Goal: Task Accomplishment & Management: Manage account settings

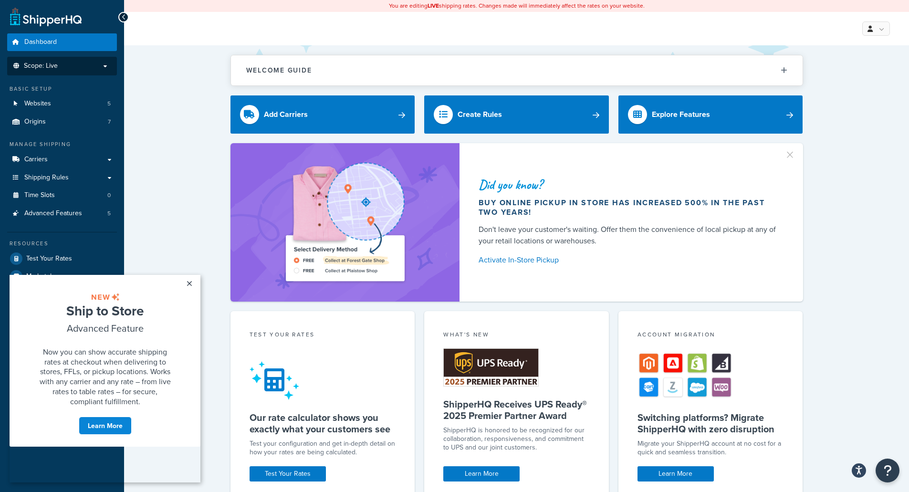
drag, startPoint x: 65, startPoint y: 66, endPoint x: 62, endPoint y: 73, distance: 7.0
click at [65, 67] on p "Scope: Live" at bounding box center [61, 66] width 101 height 8
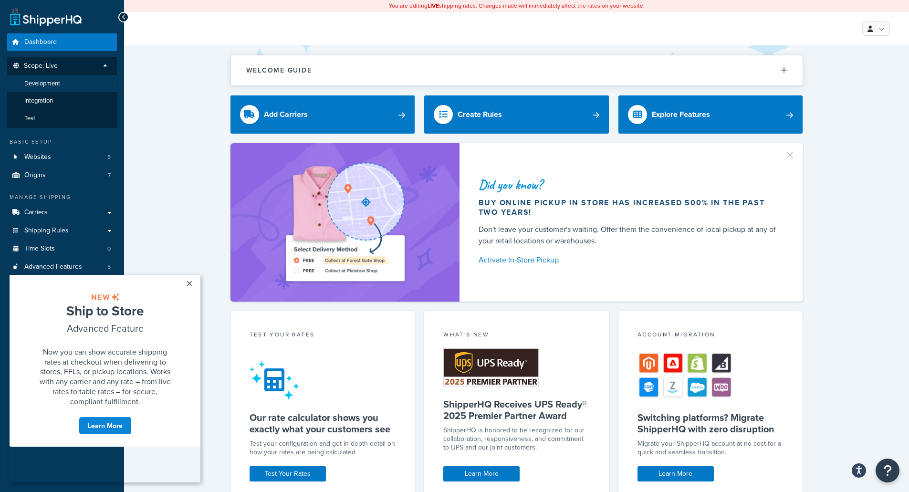
click at [50, 85] on span "Development" at bounding box center [42, 84] width 36 height 8
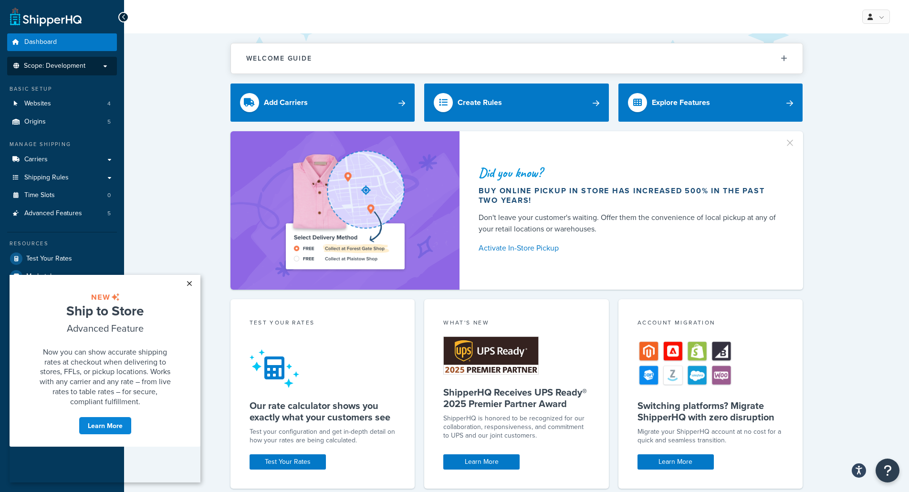
click at [189, 283] on link "×" at bounding box center [189, 283] width 17 height 17
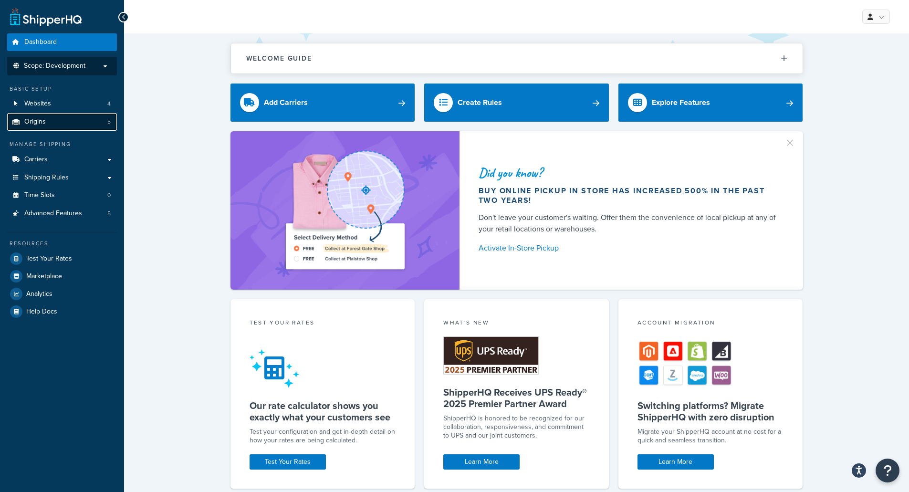
click at [39, 121] on span "Origins" at bounding box center [34, 122] width 21 height 8
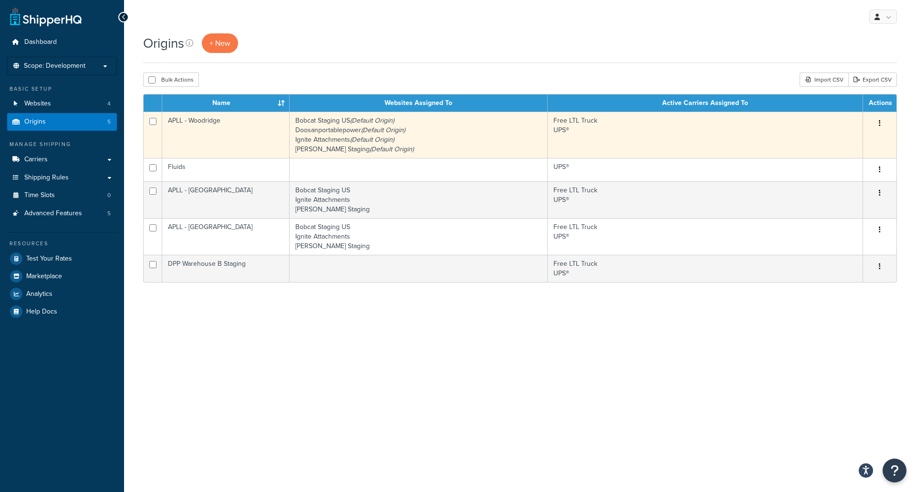
click at [881, 124] on button "button" at bounding box center [879, 123] width 13 height 15
click at [848, 144] on link "Edit" at bounding box center [847, 142] width 75 height 20
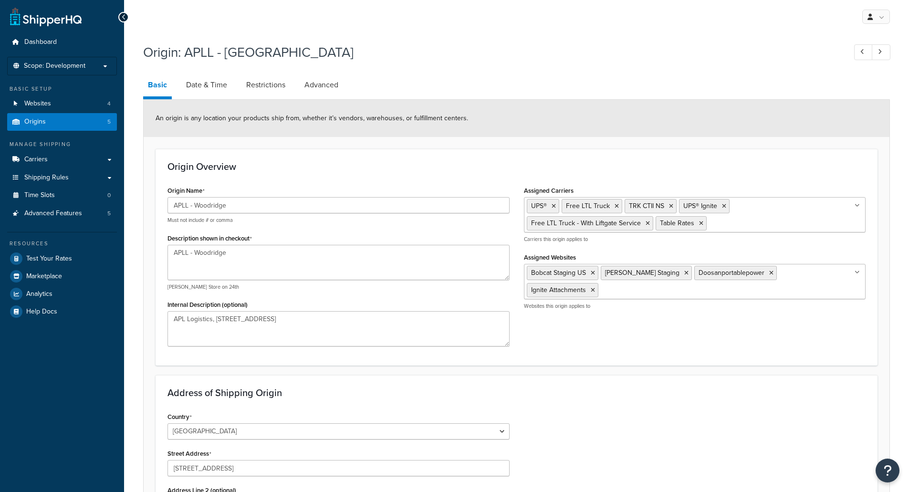
select select "13"
click at [222, 88] on link "Date & Time" at bounding box center [206, 84] width 51 height 23
select select "PER_SHIPPING_METHOD_TYPE"
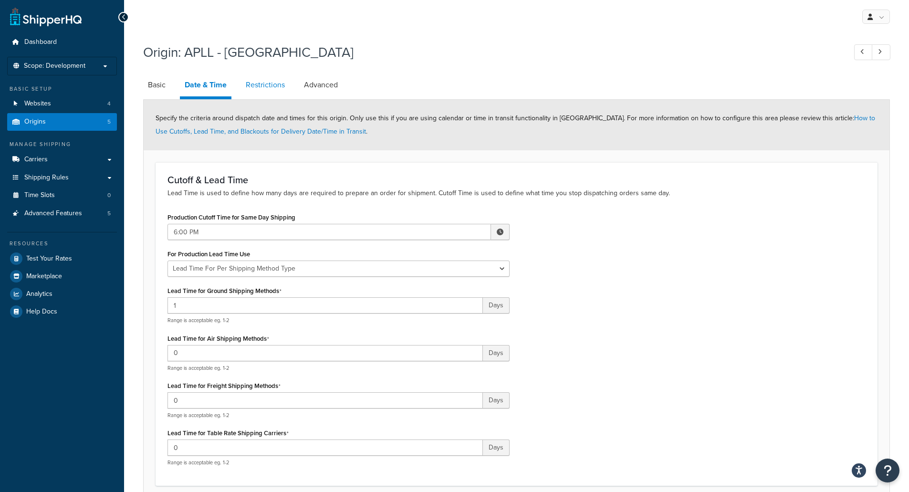
click at [268, 83] on link "Restrictions" at bounding box center [265, 84] width 49 height 23
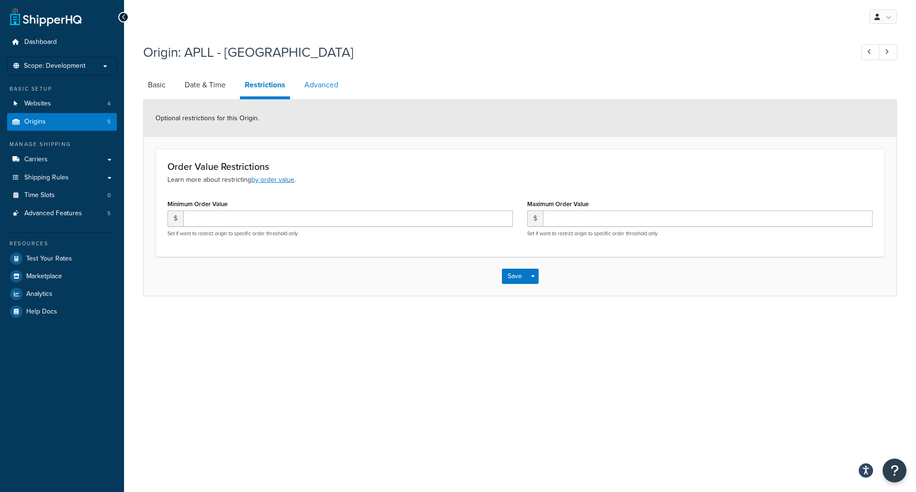
click at [319, 83] on link "Advanced" at bounding box center [321, 84] width 43 height 23
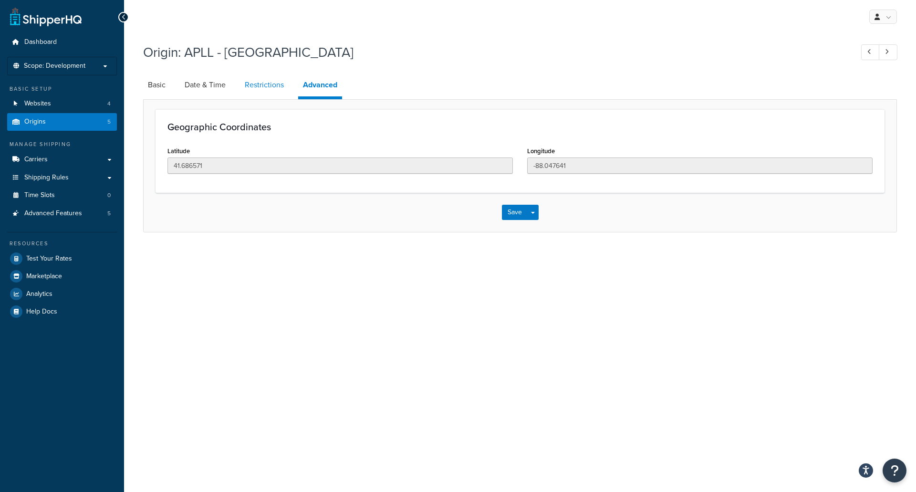
click at [257, 86] on link "Restrictions" at bounding box center [264, 84] width 49 height 23
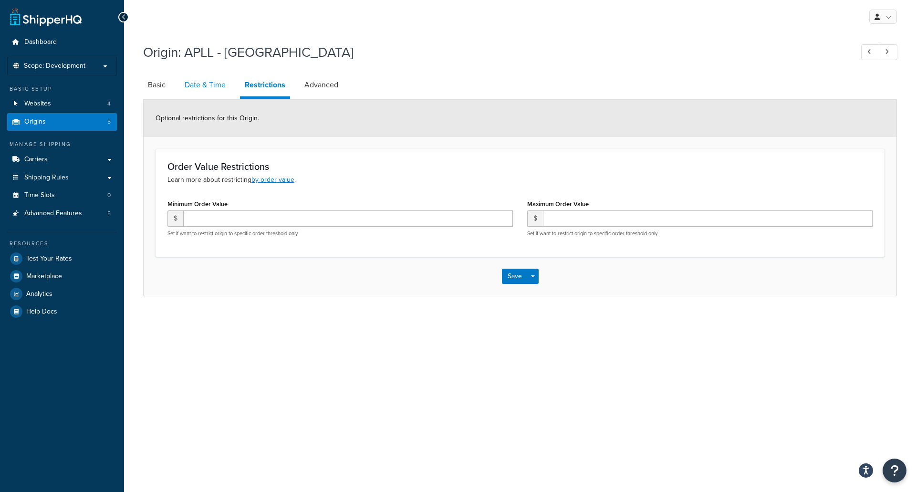
click at [211, 89] on link "Date & Time" at bounding box center [205, 84] width 51 height 23
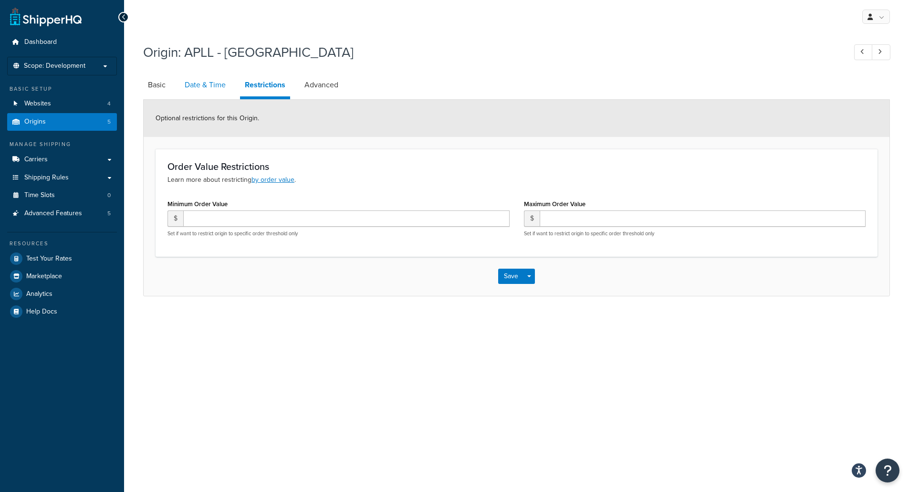
select select "PER_SHIPPING_METHOD_TYPE"
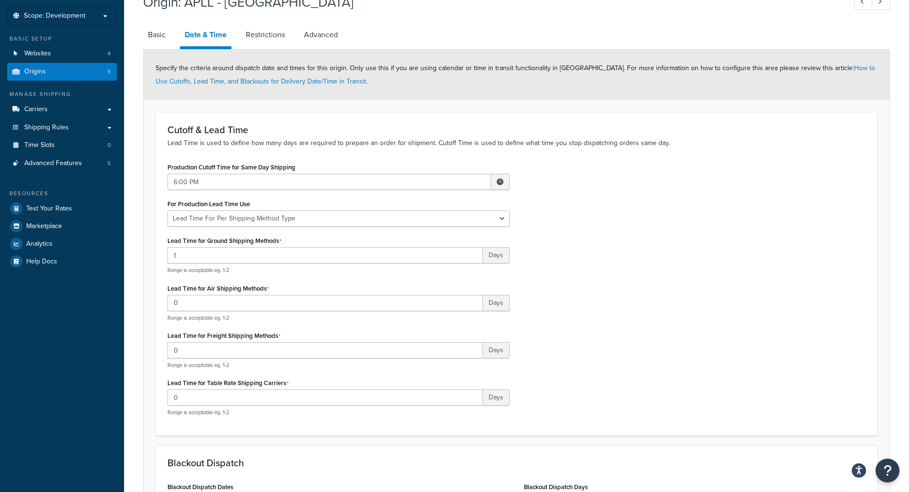
scroll to position [32, 0]
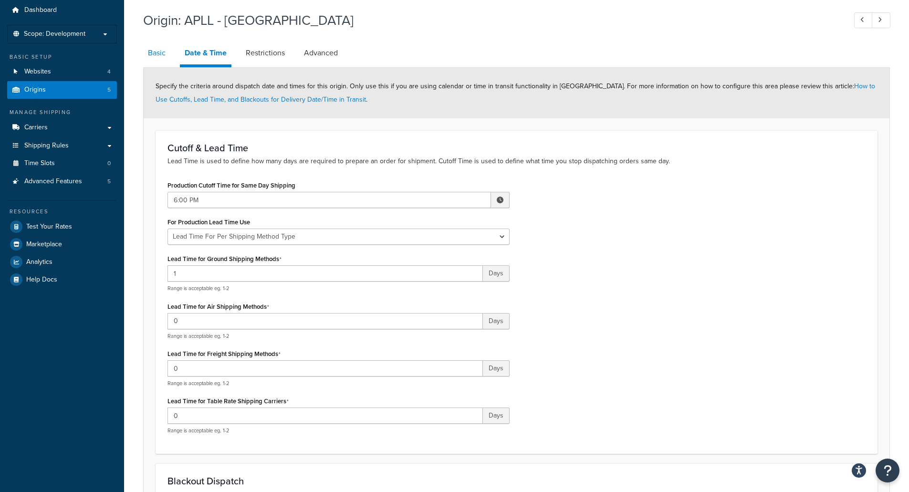
click at [164, 54] on link "Basic" at bounding box center [156, 52] width 27 height 23
select select "13"
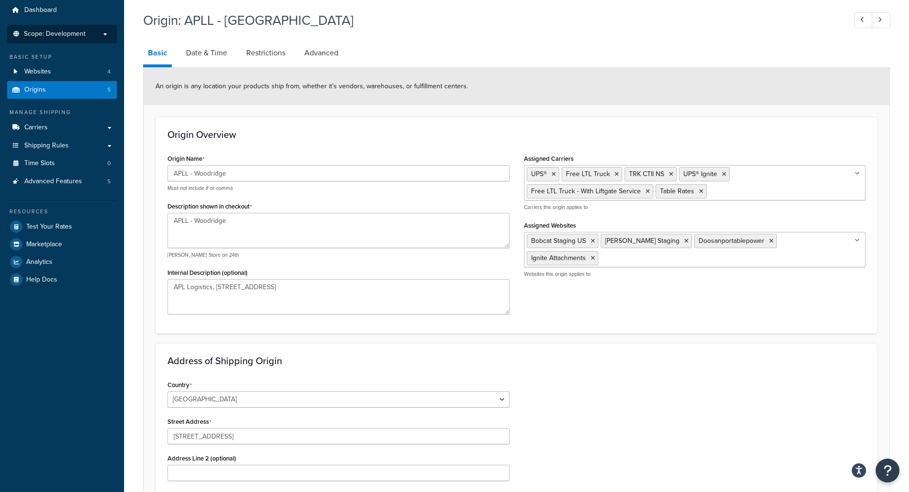
click at [73, 33] on span "Scope: Development" at bounding box center [55, 34] width 62 height 8
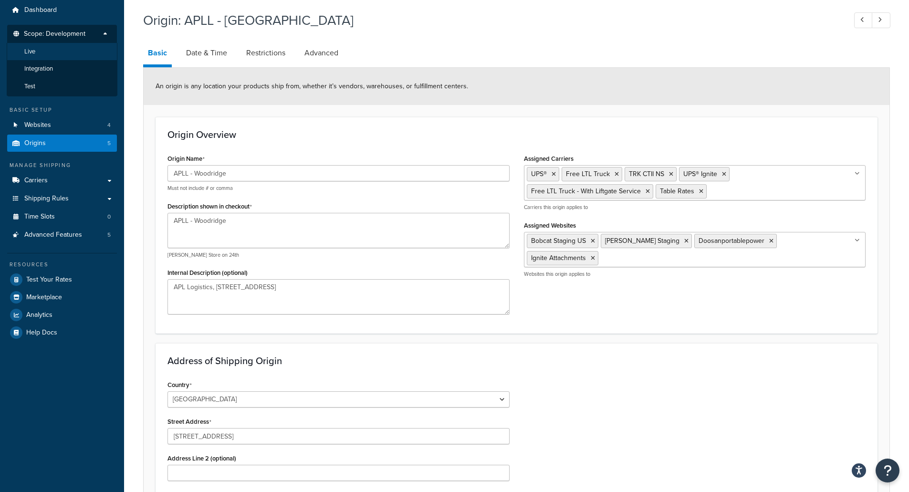
click at [46, 52] on li "Live" at bounding box center [62, 52] width 111 height 18
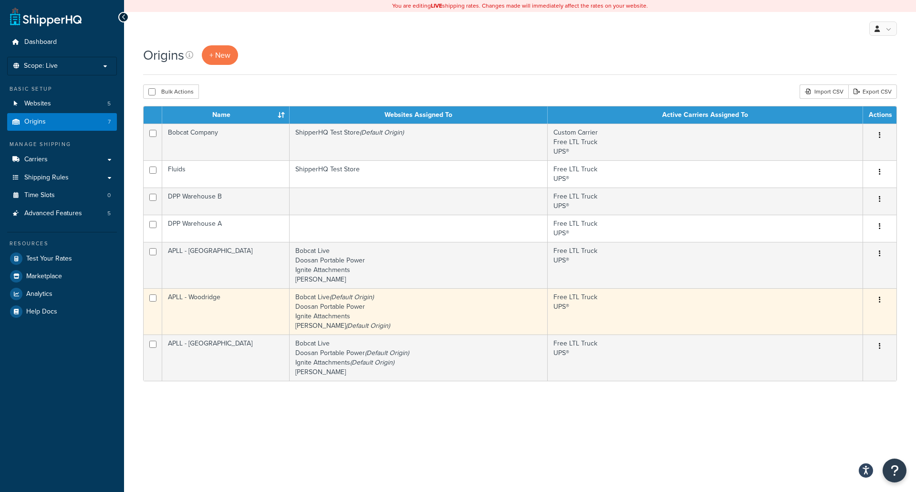
click at [880, 300] on icon "button" at bounding box center [880, 299] width 2 height 7
click at [835, 320] on link "Edit" at bounding box center [847, 318] width 75 height 20
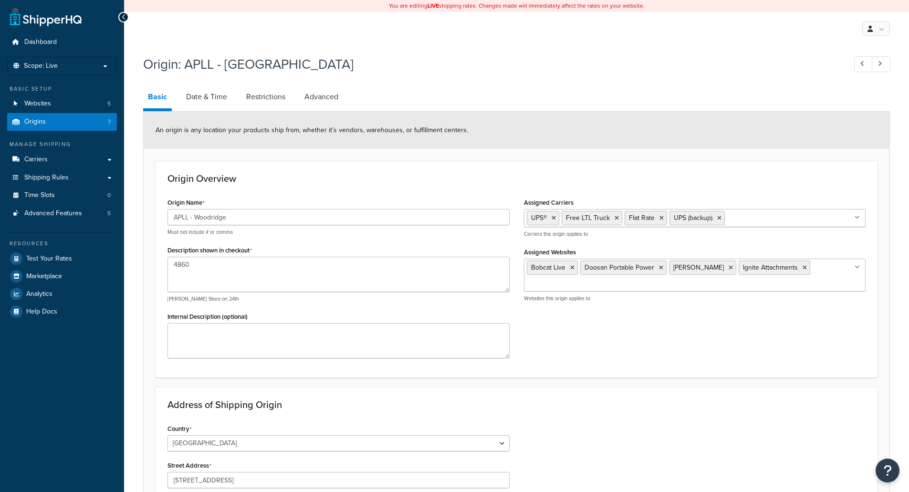
select select "13"
click at [316, 95] on link "Advanced" at bounding box center [321, 96] width 43 height 23
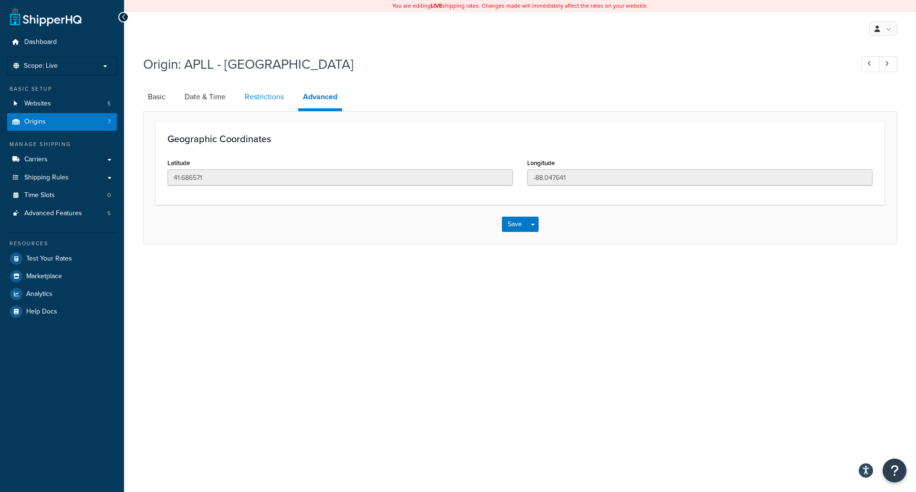
click at [258, 98] on link "Restrictions" at bounding box center [264, 96] width 49 height 23
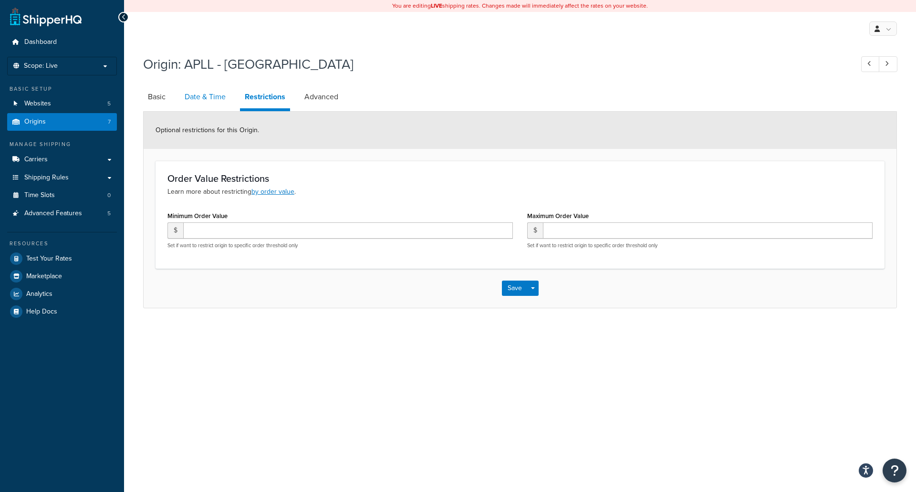
click at [210, 99] on link "Date & Time" at bounding box center [205, 96] width 51 height 23
select select "PER_SHIPPING_METHOD_TYPE"
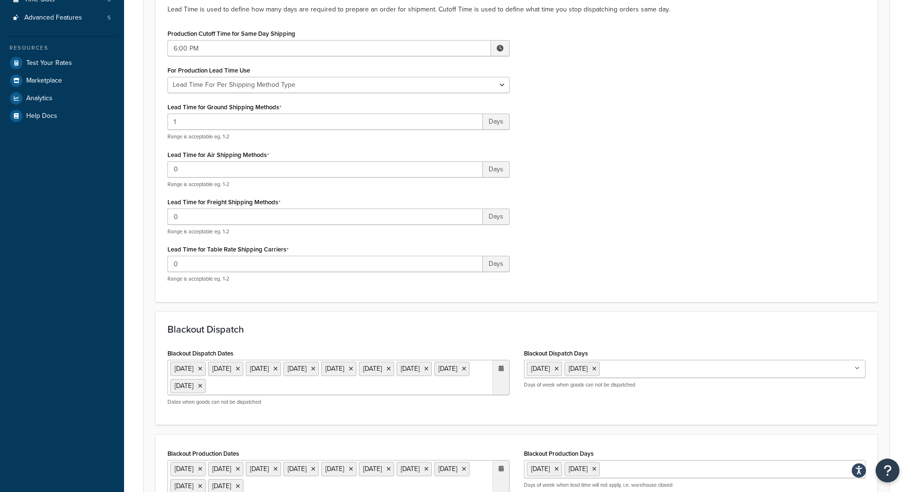
scroll to position [31, 0]
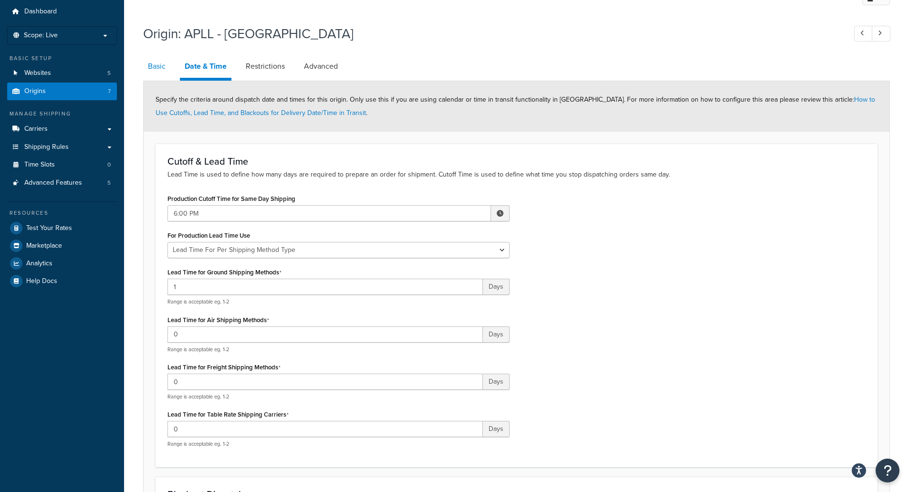
click at [147, 64] on link "Basic" at bounding box center [156, 66] width 27 height 23
select select "13"
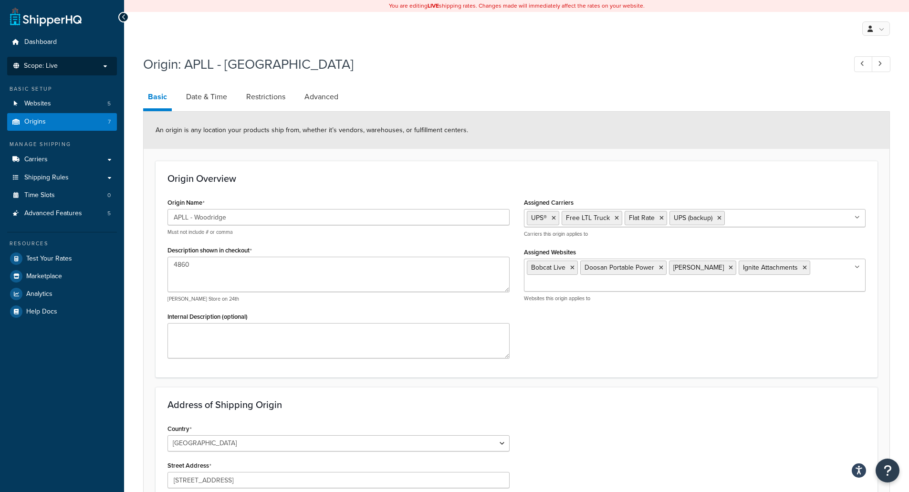
click at [55, 66] on span "Scope: Live" at bounding box center [41, 66] width 34 height 8
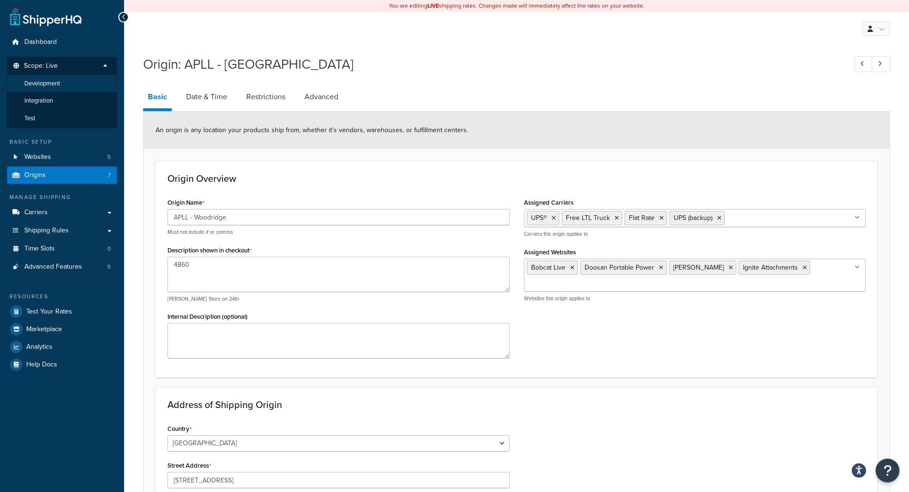
click at [41, 85] on span "Development" at bounding box center [42, 84] width 36 height 8
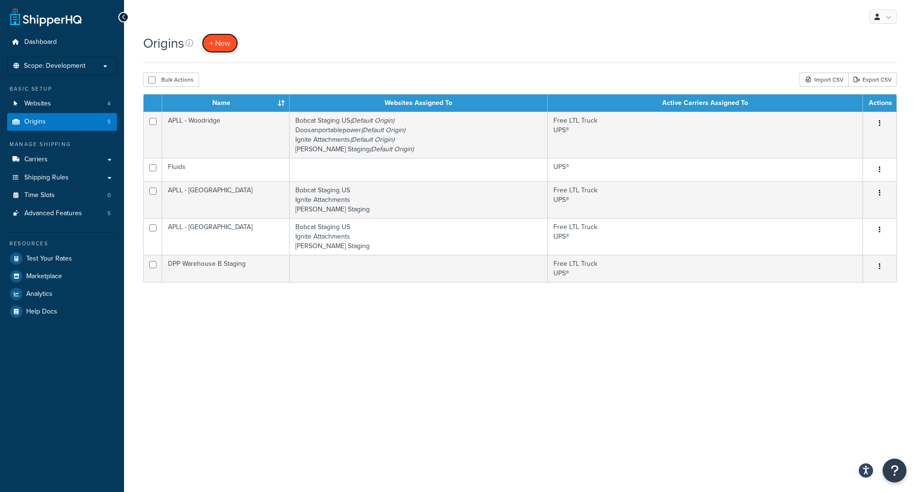
click at [217, 43] on span "+ New" at bounding box center [219, 43] width 21 height 11
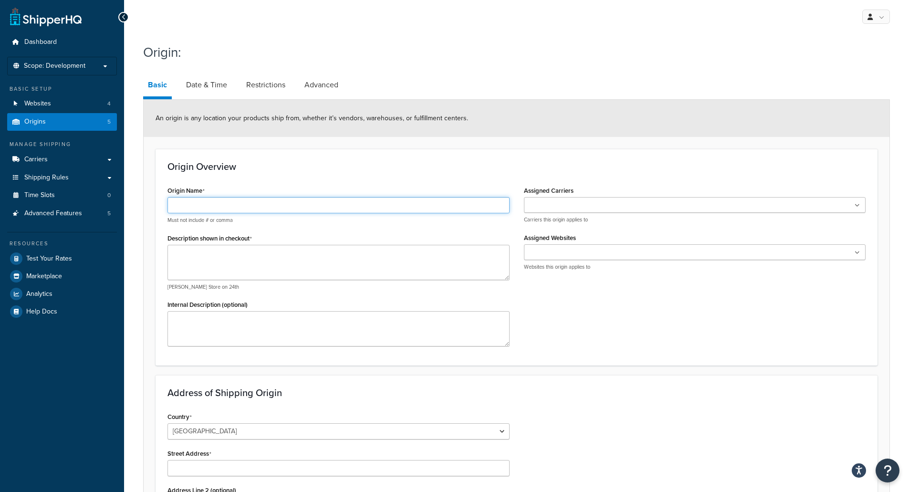
click at [193, 213] on input "Origin Name" at bounding box center [338, 205] width 342 height 16
type input "A"
drag, startPoint x: 238, startPoint y: 205, endPoint x: 196, endPoint y: 207, distance: 41.5
click at [196, 207] on input "SRC - Springfield" at bounding box center [338, 205] width 342 height 16
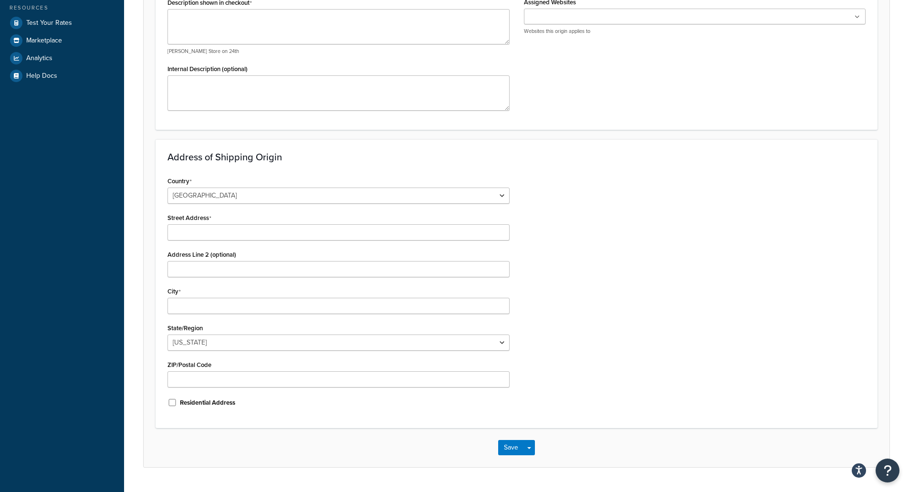
scroll to position [239, 0]
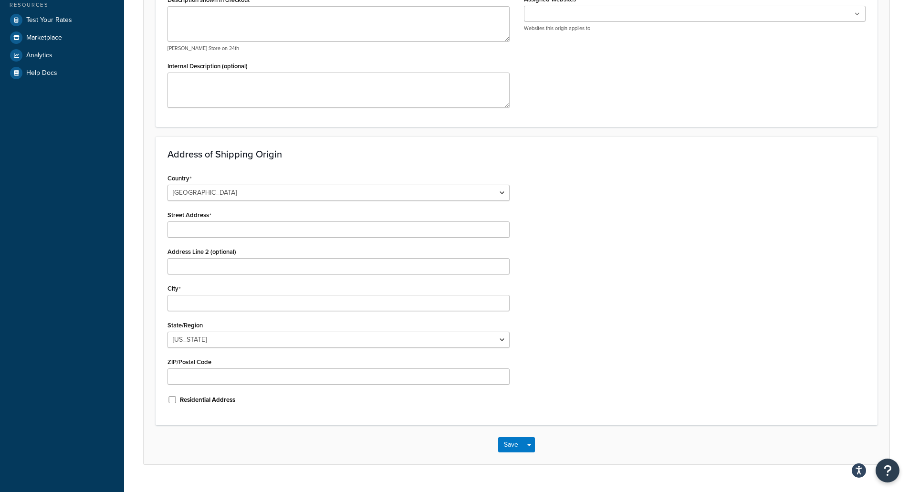
type input "SRC - Strafford"
click at [196, 225] on input "Street Address" at bounding box center [338, 229] width 342 height 16
paste input "2607 N. Mulroy Rd."
type input "2607 N. Mulroy Rd."
click at [195, 302] on input "City" at bounding box center [338, 303] width 342 height 16
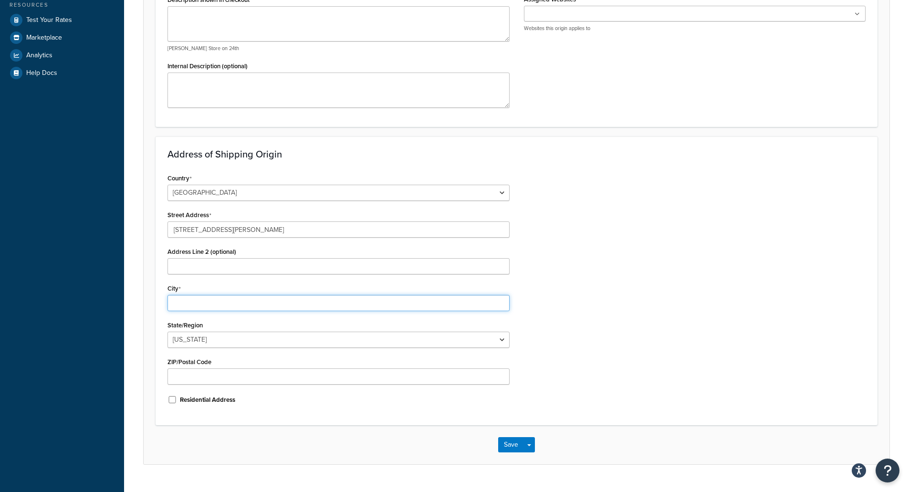
paste input "Strafford"
type input "Strafford"
click at [192, 339] on select "Alabama Alaska American Samoa Arizona Arkansas Armed Forces Americas Armed Forc…" at bounding box center [338, 340] width 342 height 16
select select "25"
click at [167, 332] on select "Alabama Alaska American Samoa Arizona Arkansas Armed Forces Americas Armed Forc…" at bounding box center [338, 340] width 342 height 16
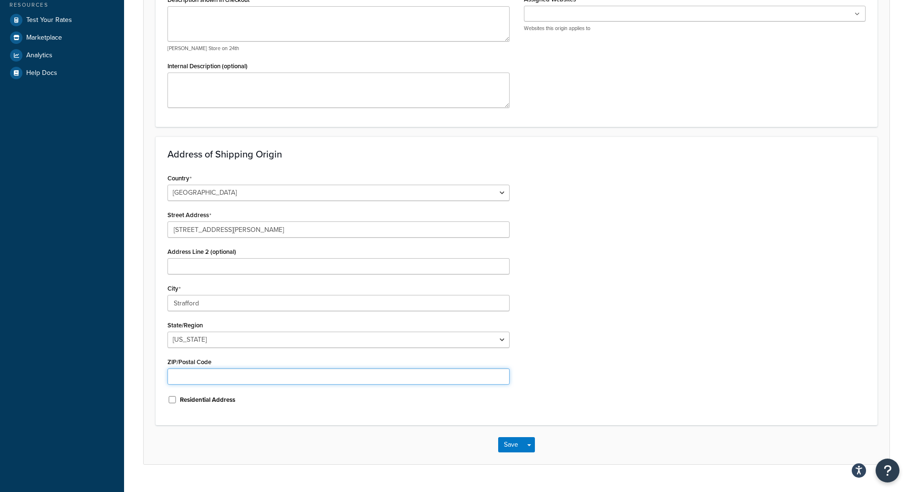
click at [191, 379] on input "ZIP/Postal Code" at bounding box center [338, 376] width 342 height 16
paste input "65757"
type input "65757"
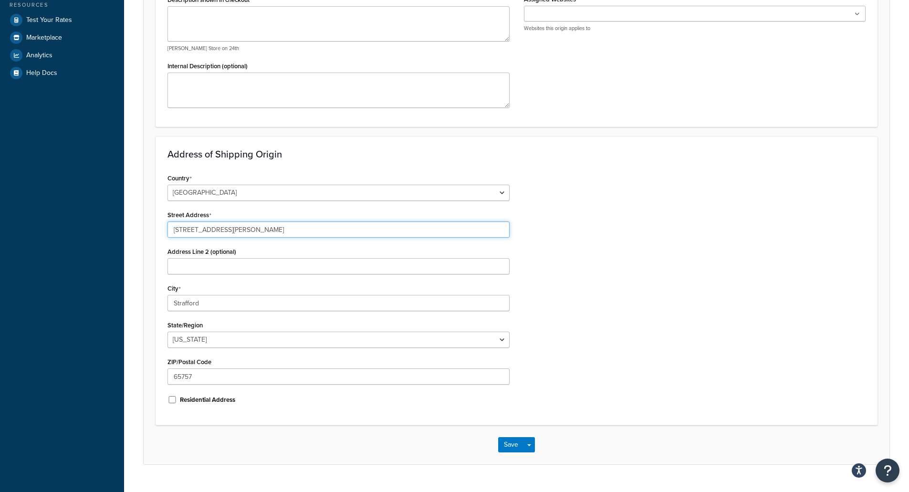
click at [195, 231] on input "2607 N. Mulroy Rd." at bounding box center [338, 229] width 342 height 16
click at [234, 230] on input "2607 N Mulroy Rd." at bounding box center [338, 229] width 342 height 16
click at [195, 230] on input "2607 N Mulroy Road" at bounding box center [338, 229] width 342 height 16
click at [634, 242] on div "Country United States United Kingdom Afghanistan Åland Islands Albania Algeria …" at bounding box center [516, 292] width 712 height 242
drag, startPoint x: 245, startPoint y: 229, endPoint x: 134, endPoint y: 233, distance: 111.7
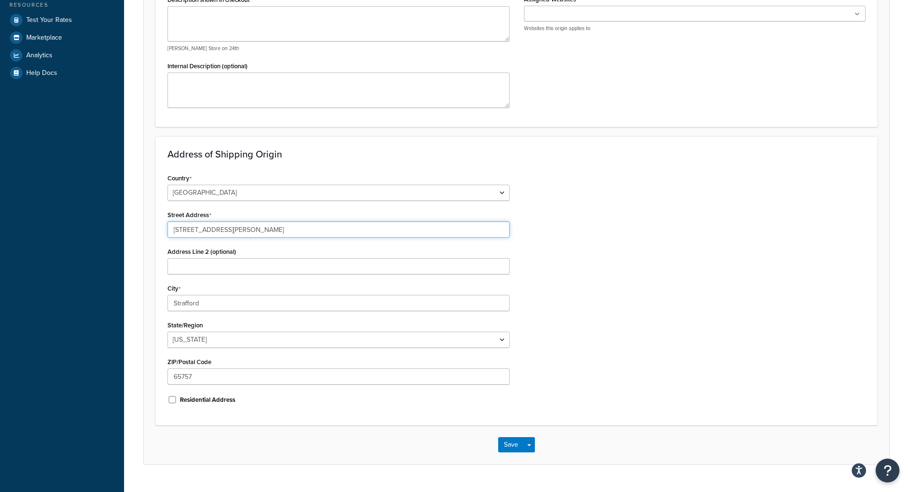
click at [134, 233] on div "Origin: Basic Date & Time Restrictions Advanced An origin is any location your …" at bounding box center [516, 144] width 785 height 689
click at [203, 227] on input "2607 North Mulroy Road" at bounding box center [338, 229] width 342 height 16
click at [205, 228] on input "2607 North Mulroy Road" at bounding box center [338, 229] width 342 height 16
click at [205, 231] on input "2607 North Mulroy Road" at bounding box center [338, 229] width 342 height 16
click at [207, 231] on input "2607 North Mulroy Road" at bounding box center [338, 229] width 342 height 16
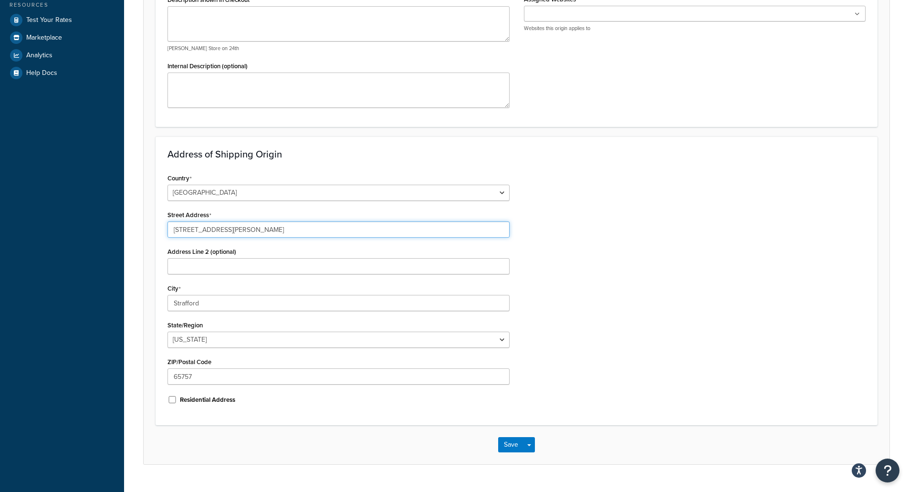
click at [242, 230] on input "2607 N Mulroy Road" at bounding box center [338, 229] width 342 height 16
type input "2607 N Mulroy Rd"
click at [594, 257] on div "Country United States United Kingdom Afghanistan Åland Islands Albania Algeria …" at bounding box center [516, 292] width 712 height 242
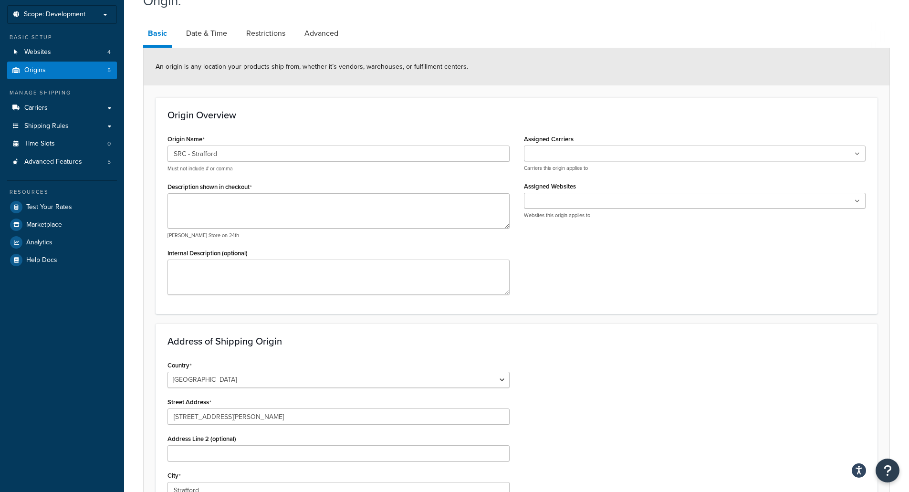
scroll to position [48, 0]
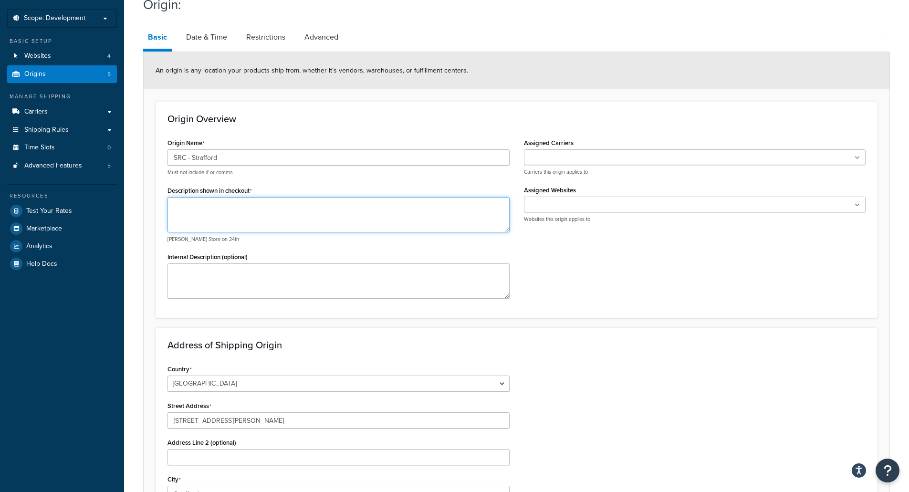
click at [299, 205] on textarea "Description shown in checkout" at bounding box center [338, 214] width 342 height 35
drag, startPoint x: 187, startPoint y: 207, endPoint x: 172, endPoint y: 207, distance: 14.3
click at [172, 207] on textarea "3611" at bounding box center [338, 214] width 342 height 35
type textarea "3316"
click at [573, 210] on input "Assigned Websites" at bounding box center [569, 205] width 84 height 10
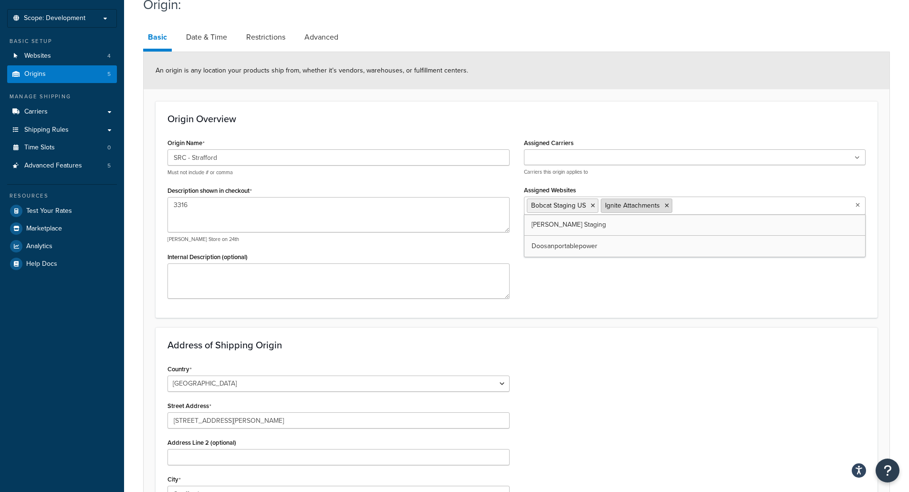
click at [667, 206] on icon at bounding box center [666, 206] width 4 height 6
click at [550, 157] on input "Assigned Carriers" at bounding box center [569, 158] width 84 height 10
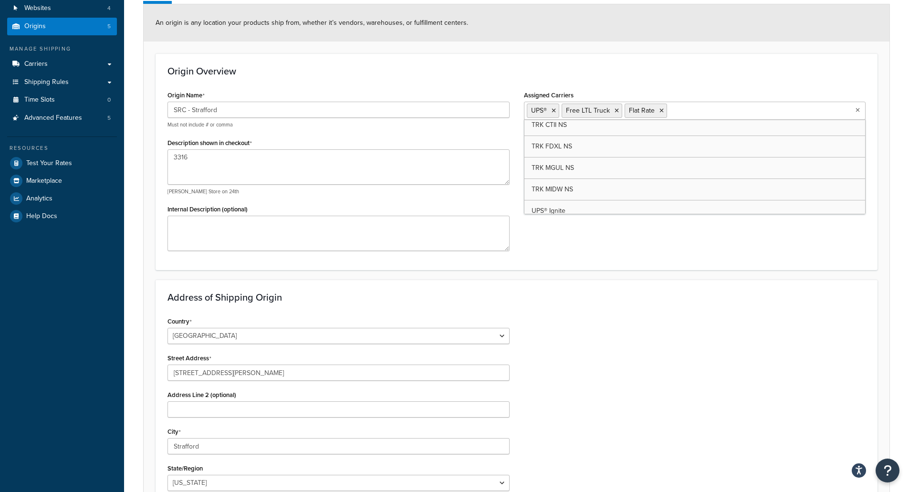
scroll to position [0, 0]
click at [717, 272] on form "An origin is any location your products ship from, whether it’s vendors, wareho…" at bounding box center [517, 305] width 746 height 603
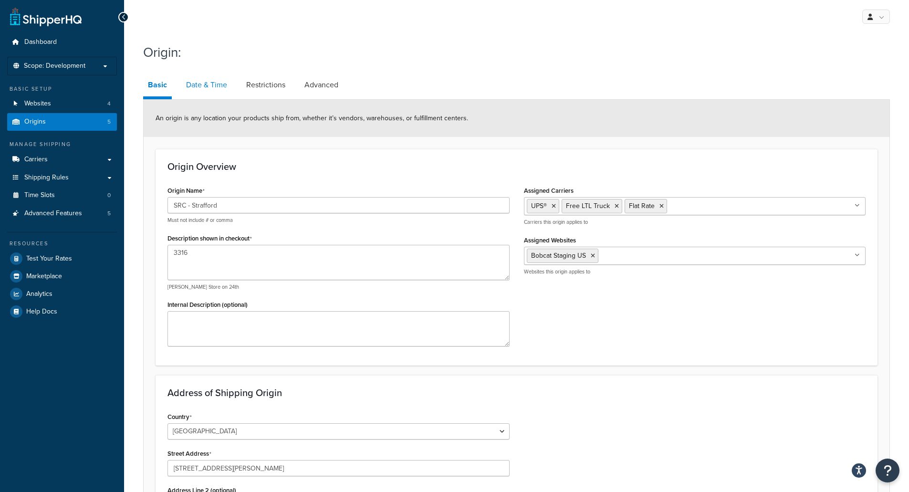
click at [212, 86] on link "Date & Time" at bounding box center [206, 84] width 51 height 23
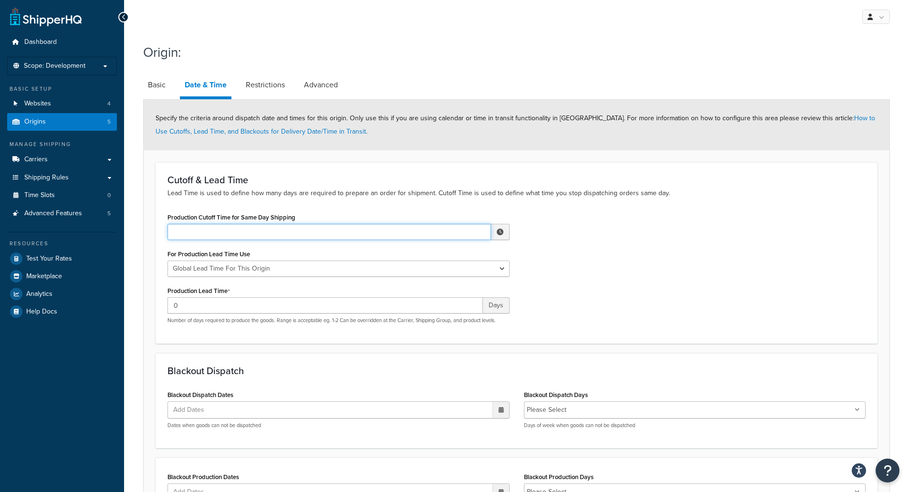
click at [247, 229] on input "Production Cutoff Time for Same Day Shipping" at bounding box center [328, 232] width 323 height 16
click at [428, 254] on span "▲" at bounding box center [429, 252] width 19 height 19
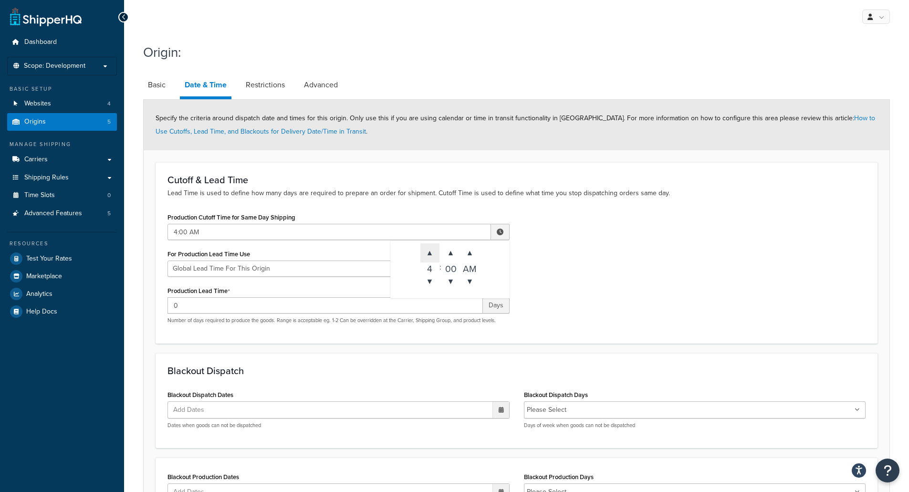
click at [428, 254] on span "▲" at bounding box center [429, 252] width 19 height 19
click at [434, 254] on span "▲" at bounding box center [429, 252] width 19 height 19
click at [473, 255] on span "▲" at bounding box center [469, 252] width 19 height 19
type input "6:00 PM"
click at [282, 266] on select "Global Lead Time For This Origin Lead Time For Per Shipping Method Type" at bounding box center [338, 268] width 342 height 16
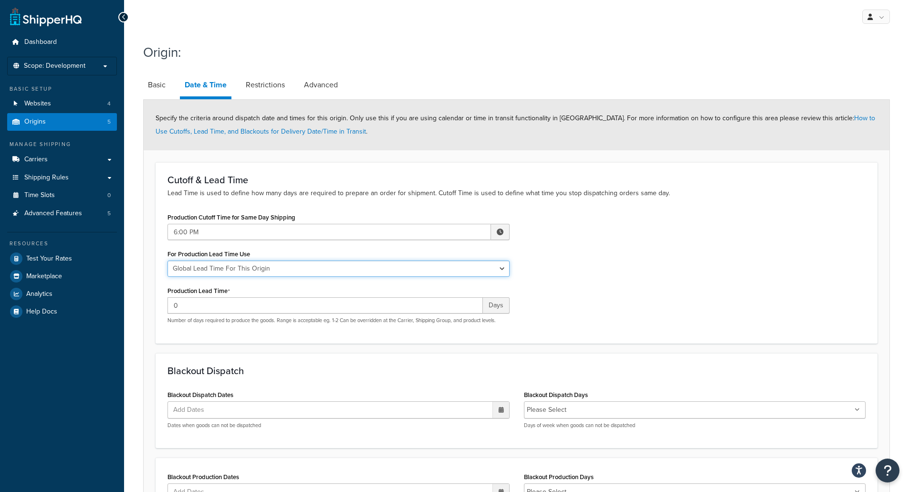
select select "PER_SHIPPING_METHOD_TYPE"
click at [167, 261] on select "Global Lead Time For This Origin Lead Time For Per Shipping Method Type" at bounding box center [338, 268] width 342 height 16
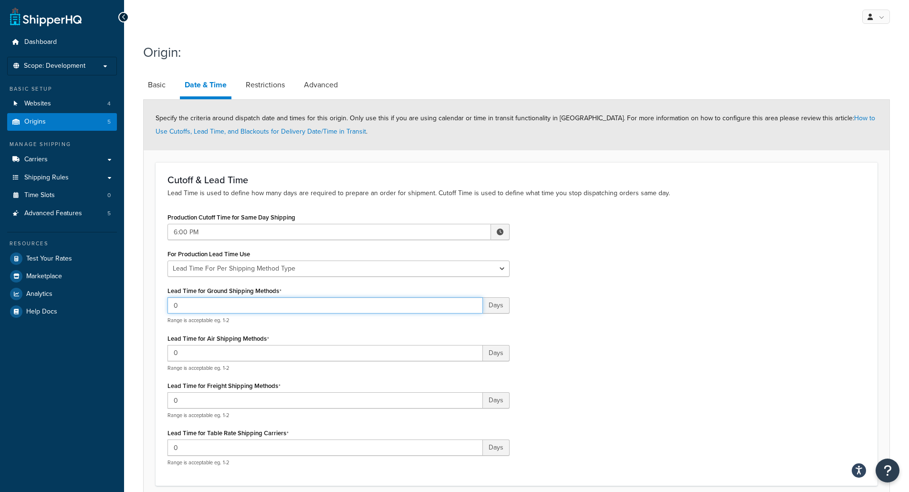
drag, startPoint x: 222, startPoint y: 308, endPoint x: 156, endPoint y: 310, distance: 65.9
click at [159, 310] on div "Cutoff & Lead Time Lead Time is used to define how many days are required to pr…" at bounding box center [517, 323] width 722 height 323
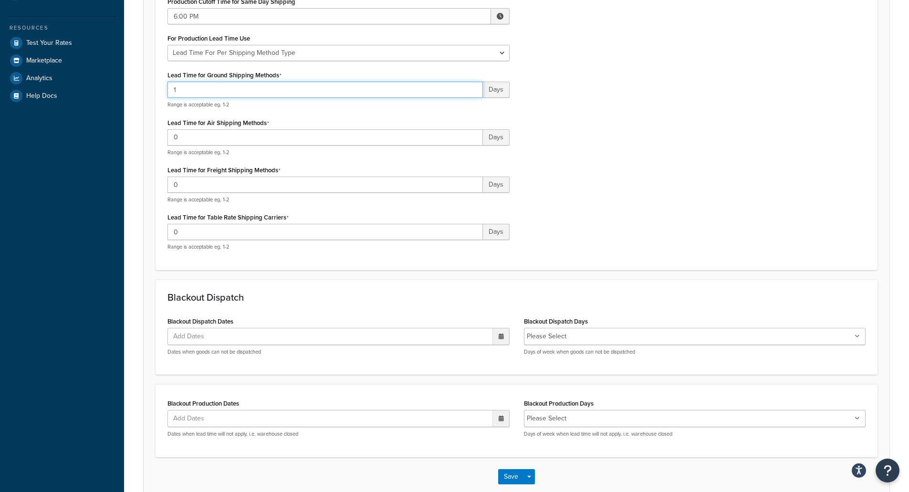
scroll to position [239, 0]
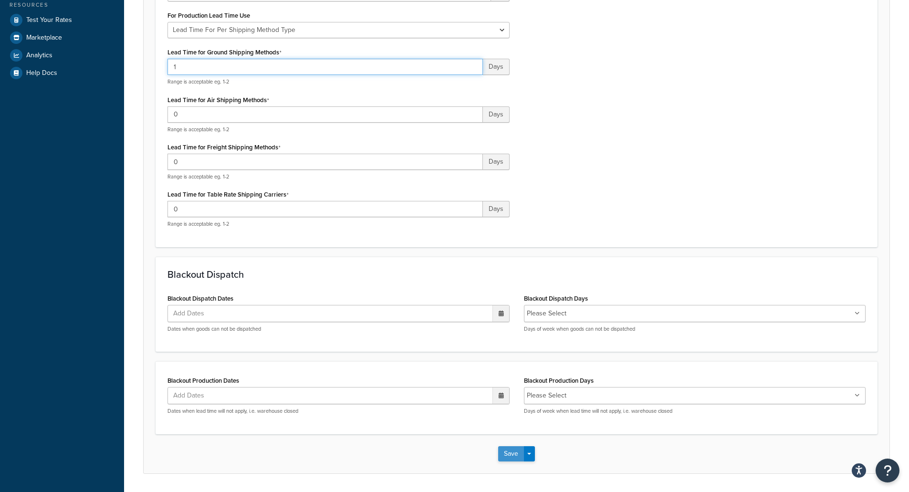
type input "1"
click at [512, 456] on button "Save" at bounding box center [511, 453] width 26 height 15
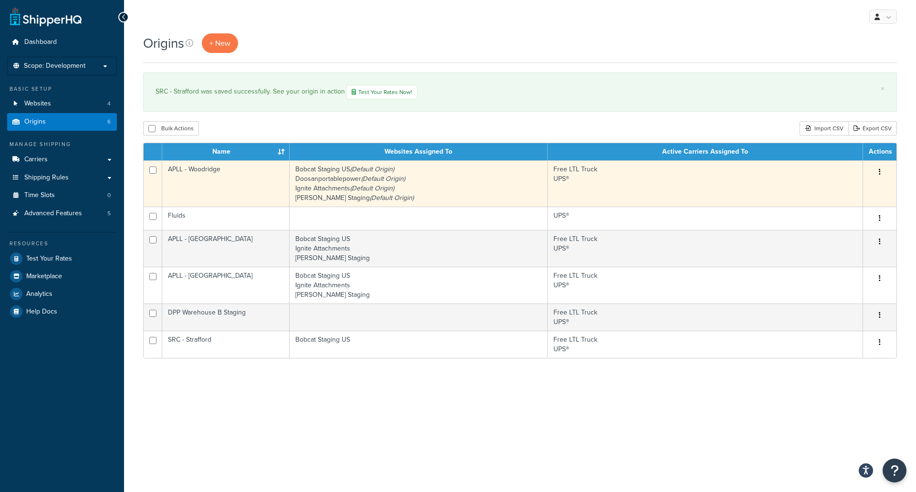
click at [877, 176] on button "button" at bounding box center [879, 172] width 13 height 15
click at [834, 192] on link "Edit" at bounding box center [847, 190] width 75 height 20
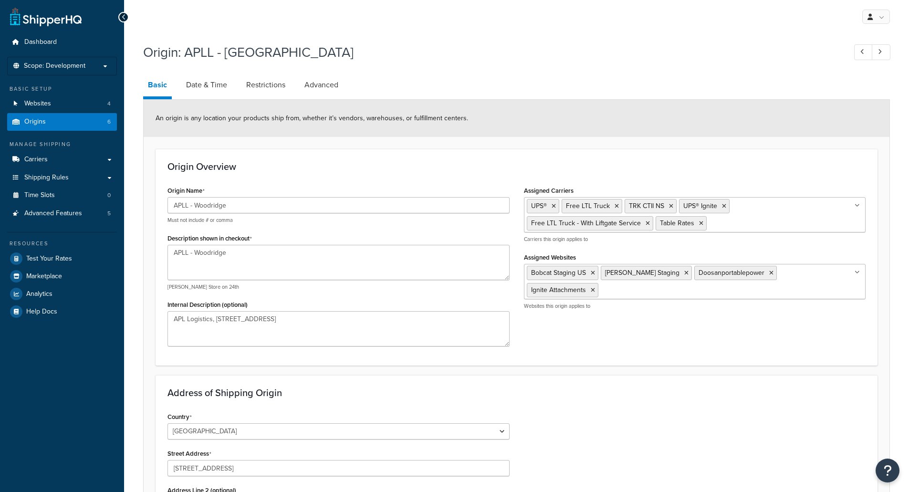
select select "13"
click at [213, 85] on link "Date & Time" at bounding box center [206, 84] width 51 height 23
select select "PER_SHIPPING_METHOD_TYPE"
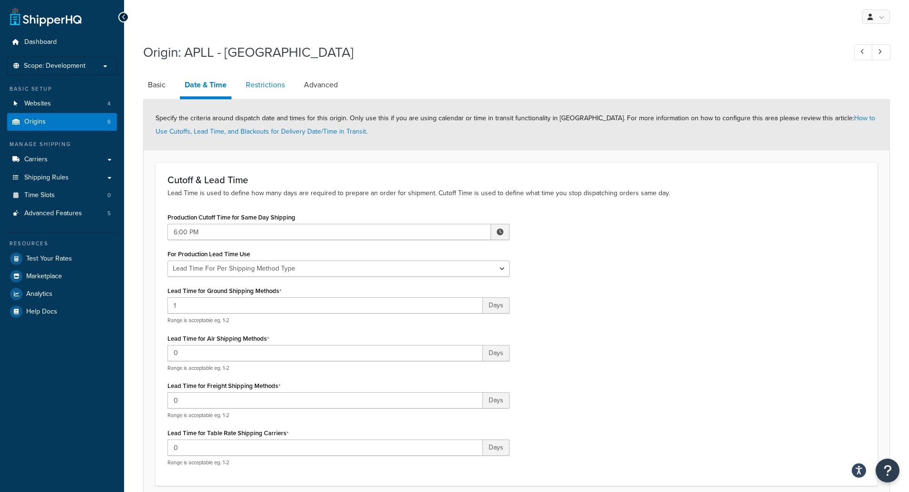
click at [259, 86] on link "Restrictions" at bounding box center [265, 84] width 49 height 23
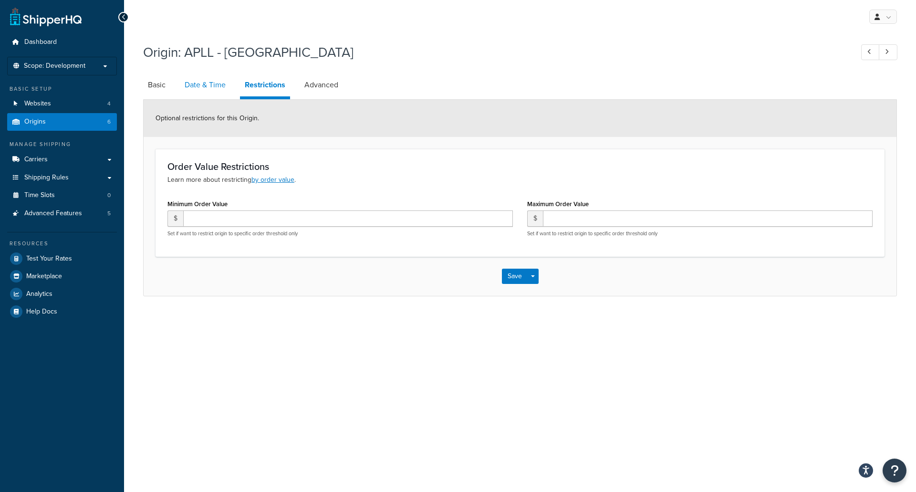
click at [204, 86] on link "Date & Time" at bounding box center [205, 84] width 51 height 23
select select "PER_SHIPPING_METHOD_TYPE"
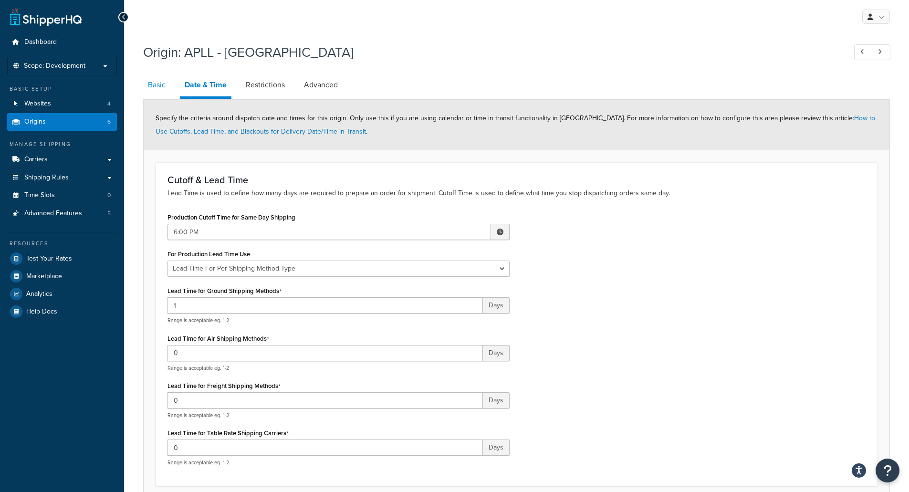
click at [157, 83] on link "Basic" at bounding box center [156, 84] width 27 height 23
select select "13"
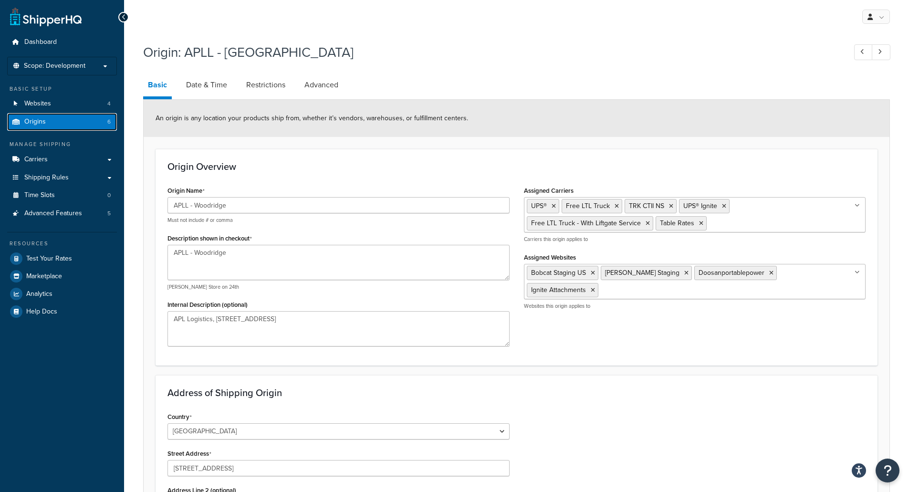
click at [42, 124] on span "Origins" at bounding box center [34, 122] width 21 height 8
